Goal: Task Accomplishment & Management: Complete application form

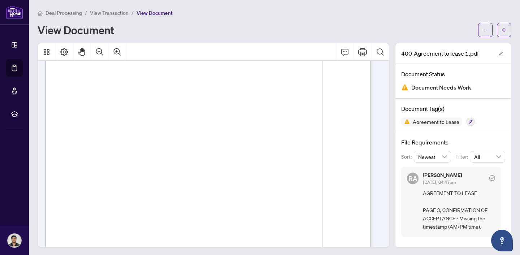
scroll to position [943, 0]
click at [341, 52] on icon "Comment" at bounding box center [345, 52] width 9 height 9
click at [358, 51] on icon "Print" at bounding box center [362, 52] width 9 height 9
click at [502, 28] on icon "arrow-left" at bounding box center [504, 29] width 5 height 5
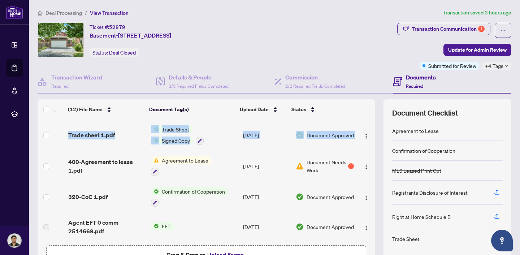
drag, startPoint x: 366, startPoint y: 127, endPoint x: 370, endPoint y: 151, distance: 24.2
click at [370, 151] on div "(12) File Name Document Tag(s) Upload Date Status (12) File Name Document Tag(s…" at bounding box center [275, 187] width 474 height 177
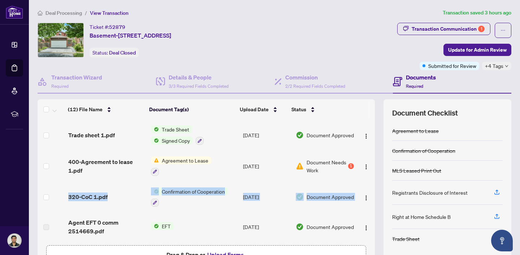
drag, startPoint x: 366, startPoint y: 150, endPoint x: 366, endPoint y: 183, distance: 34.0
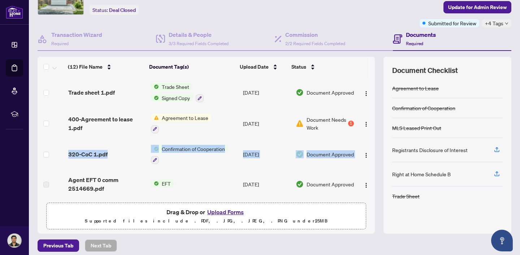
scroll to position [47, 0]
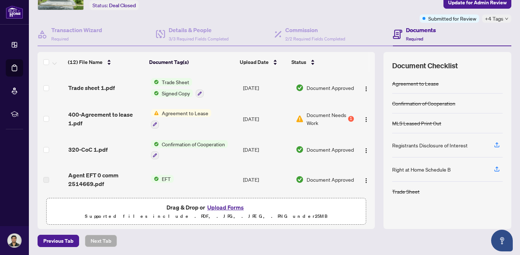
click at [321, 238] on div "Previous Tab Next Tab" at bounding box center [275, 241] width 474 height 12
click at [224, 205] on button "Upload Forms" at bounding box center [225, 207] width 41 height 9
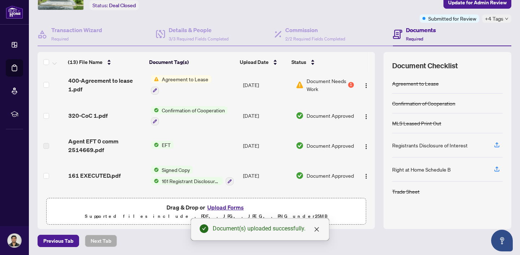
scroll to position [58, 0]
drag, startPoint x: 368, startPoint y: 99, endPoint x: 370, endPoint y: 88, distance: 11.3
click at [370, 88] on div "(13) File Name Document Tag(s) Upload Date Status (13) File Name Document Tag(s…" at bounding box center [275, 140] width 474 height 177
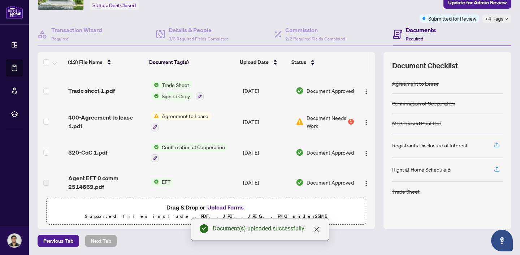
scroll to position [0, 0]
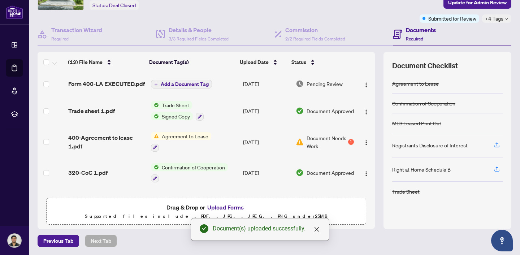
click at [192, 87] on span "Add a Document Tag" at bounding box center [185, 84] width 48 height 5
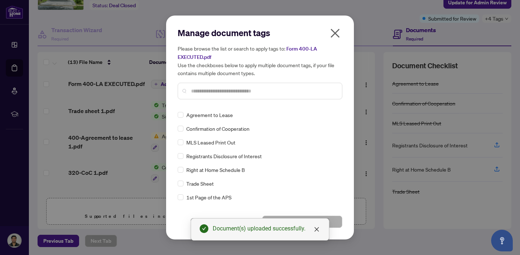
click at [233, 106] on div "Manage document tags Please browse the list or search to apply tags to: Form 40…" at bounding box center [260, 127] width 165 height 201
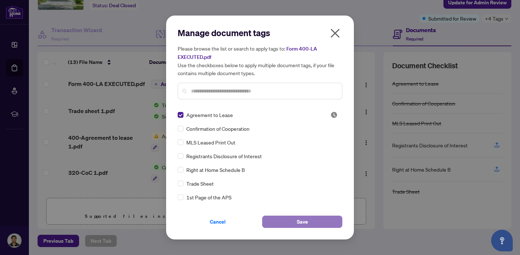
click at [292, 219] on button "Save" at bounding box center [302, 222] width 80 height 12
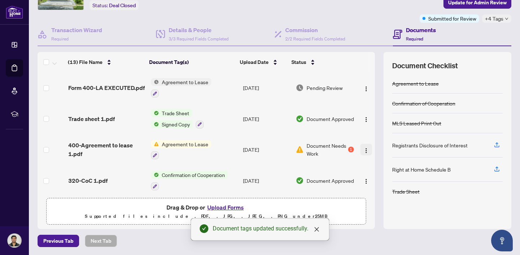
click at [363, 148] on img "button" at bounding box center [366, 151] width 6 height 6
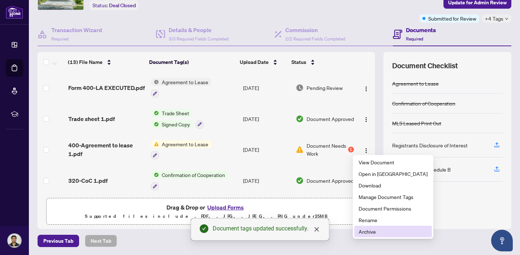
click at [376, 230] on span "Archive" at bounding box center [393, 232] width 69 height 8
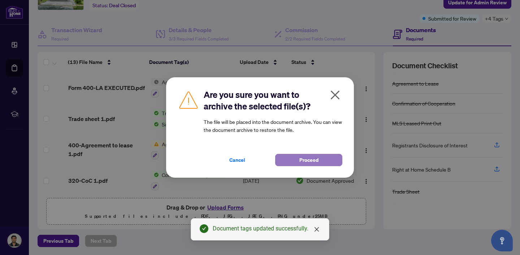
click at [314, 165] on span "Proceed" at bounding box center [308, 160] width 19 height 12
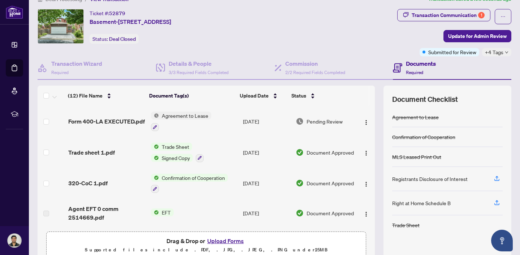
scroll to position [13, 0]
click at [212, 64] on h4 "Details & People" at bounding box center [199, 64] width 60 height 9
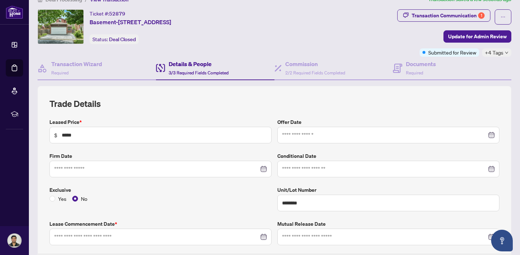
type input "**********"
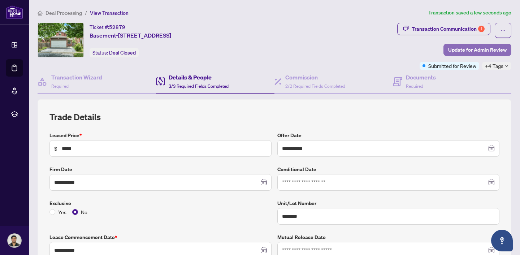
click at [470, 51] on span "Update for Admin Review" at bounding box center [477, 50] width 59 height 12
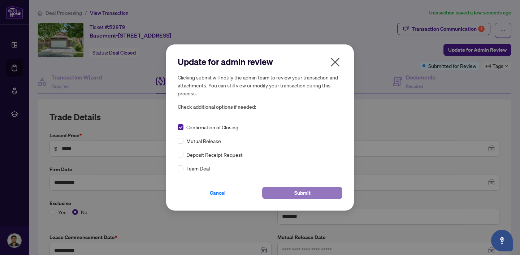
click at [299, 194] on span "Submit" at bounding box center [302, 193] width 16 height 12
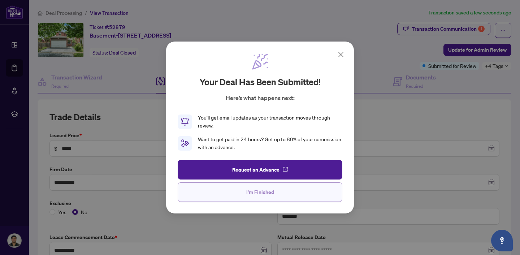
click at [264, 196] on span "I'm Finished" at bounding box center [260, 192] width 28 height 12
